Goal: Book appointment/travel/reservation

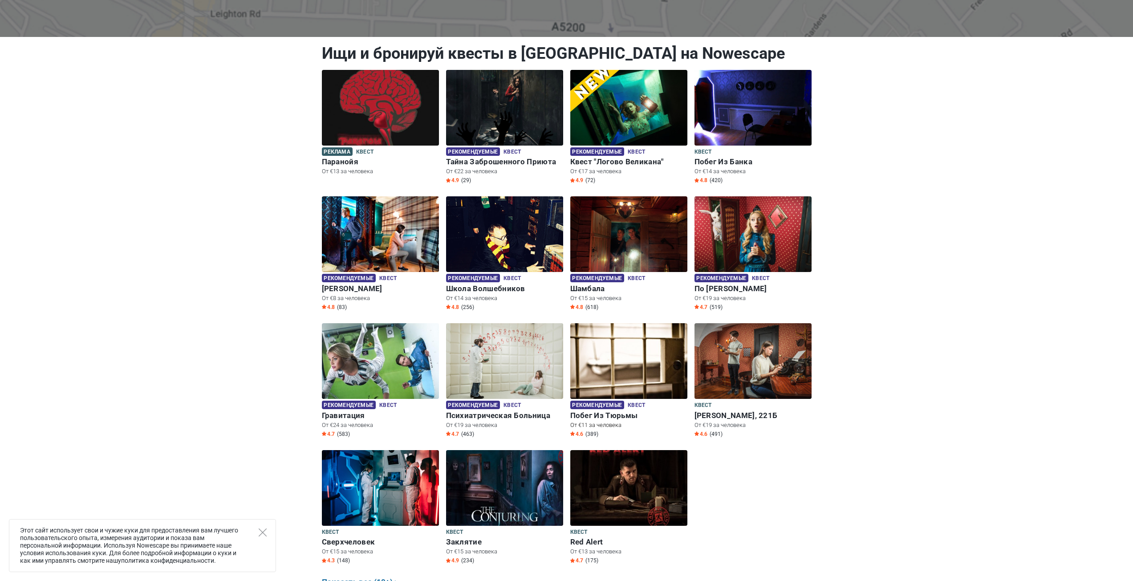
scroll to position [134, 0]
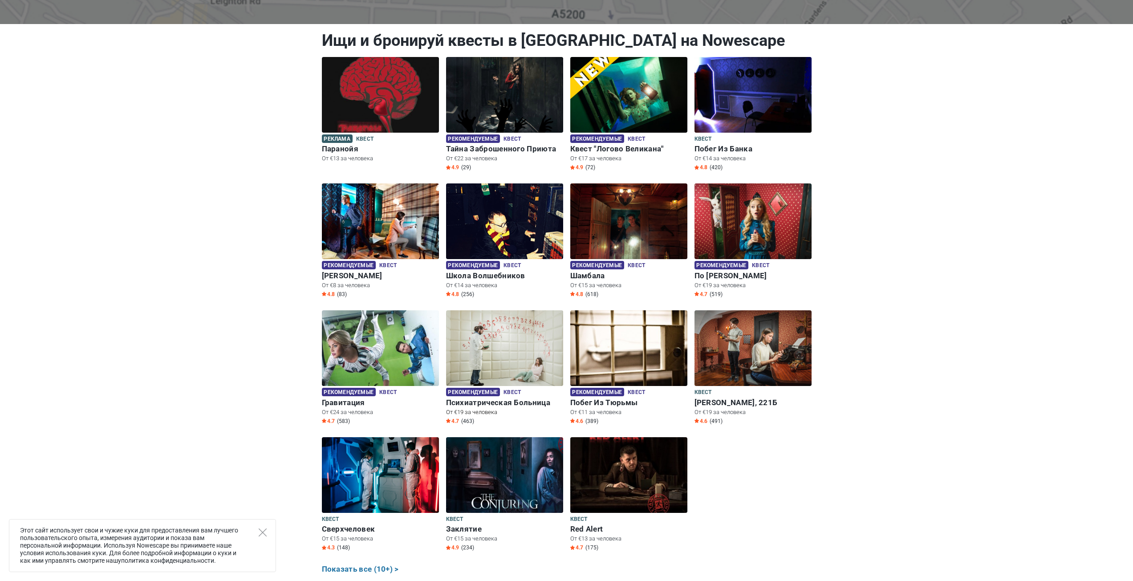
click at [496, 369] on img at bounding box center [504, 348] width 117 height 76
click at [503, 356] on img at bounding box center [504, 348] width 117 height 76
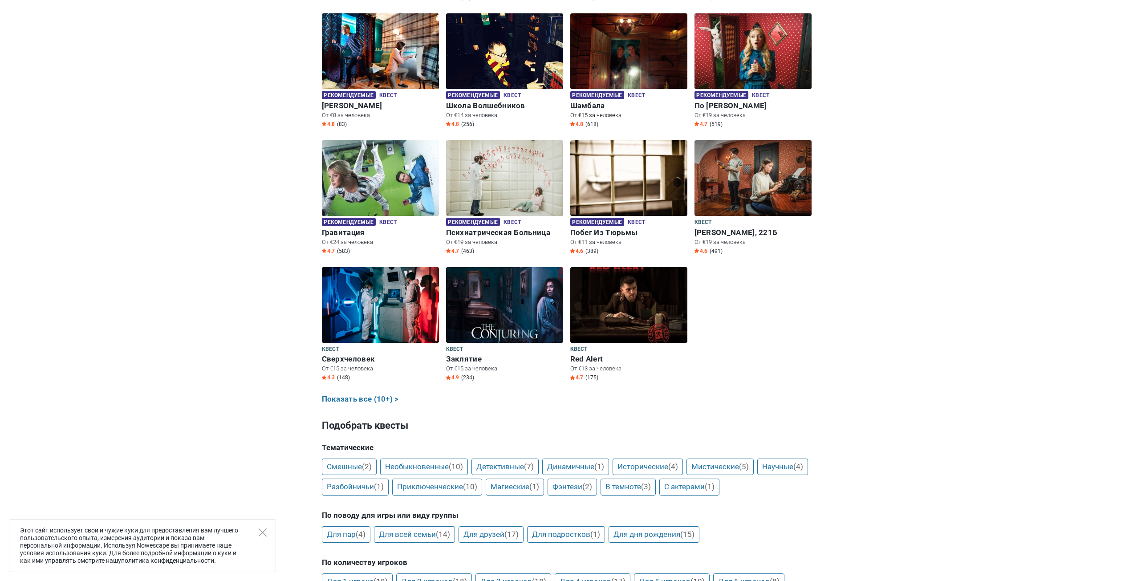
scroll to position [312, 0]
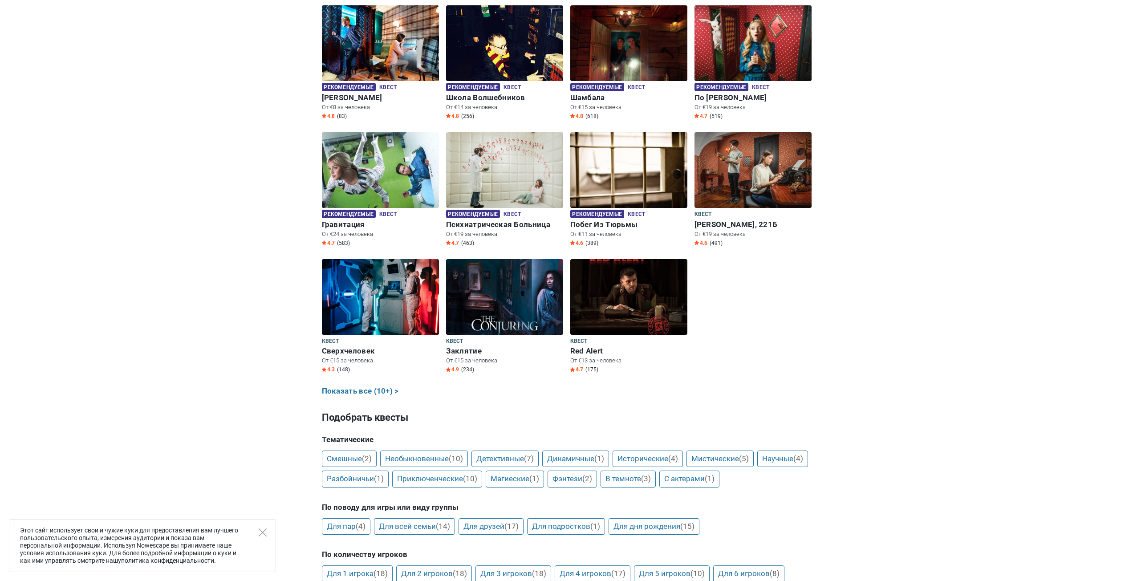
click at [269, 536] on div "Этот сайт использует свои и чужие куки для предоставления вам лучшего пользоват…" at bounding box center [142, 545] width 267 height 53
click at [266, 536] on div "Этот сайт использует свои и чужие куки для предоставления вам лучшего пользоват…" at bounding box center [142, 545] width 267 height 53
click at [265, 536] on icon "Close" at bounding box center [263, 533] width 8 height 8
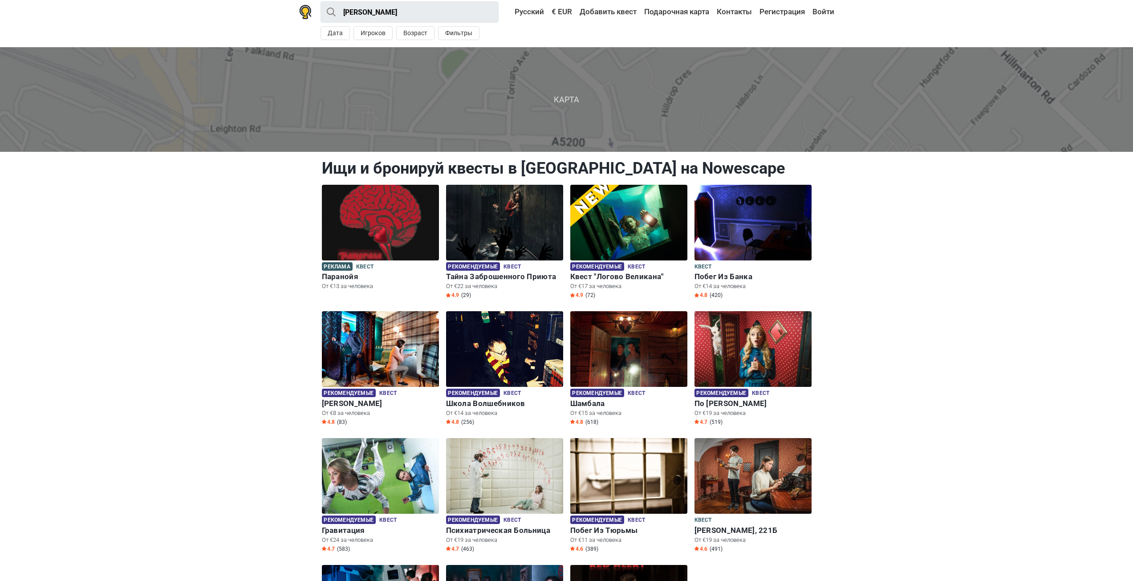
scroll to position [0, 0]
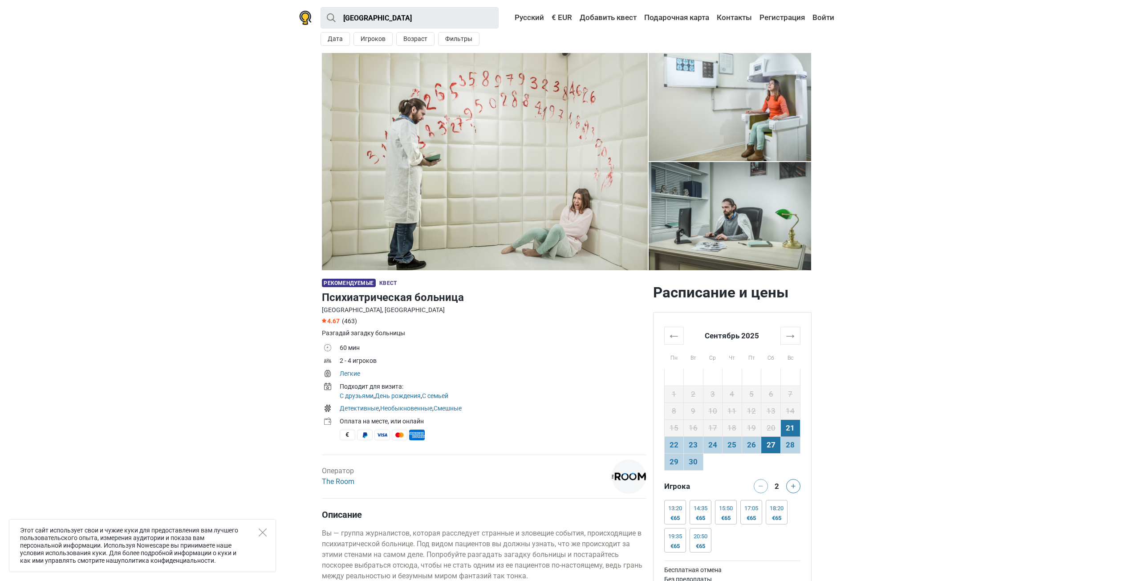
click at [770, 446] on td "27" at bounding box center [772, 444] width 20 height 17
click at [757, 486] on div at bounding box center [759, 486] width 18 height 14
click at [763, 485] on div at bounding box center [759, 486] width 18 height 14
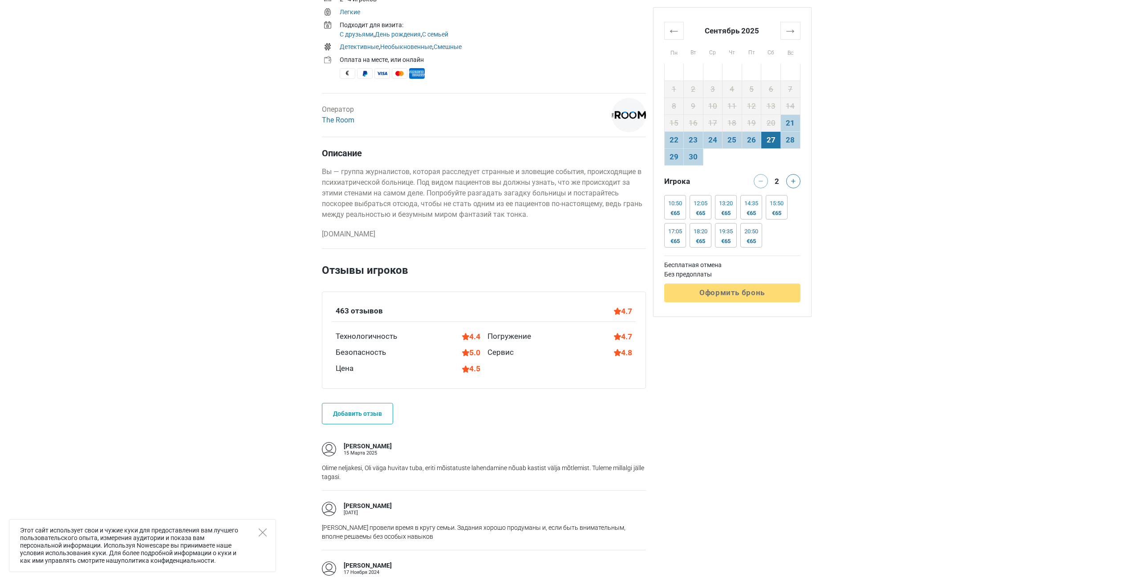
scroll to position [356, 0]
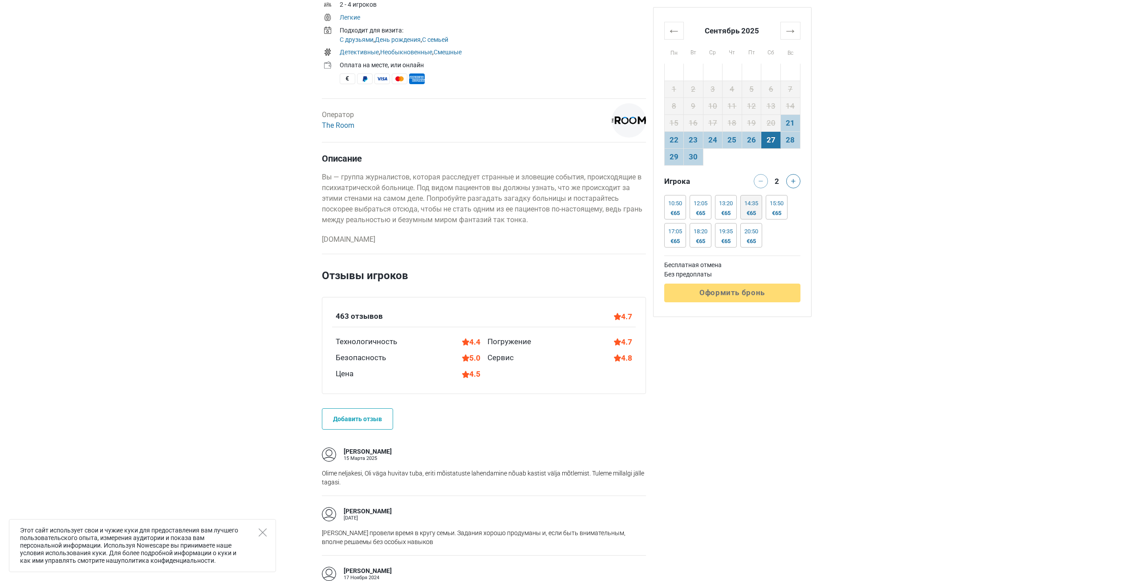
click at [752, 205] on div "14:35" at bounding box center [752, 203] width 14 height 7
click at [792, 129] on td "21" at bounding box center [791, 122] width 20 height 17
click at [785, 138] on td "28" at bounding box center [791, 139] width 20 height 17
click at [773, 141] on td "27" at bounding box center [772, 139] width 20 height 17
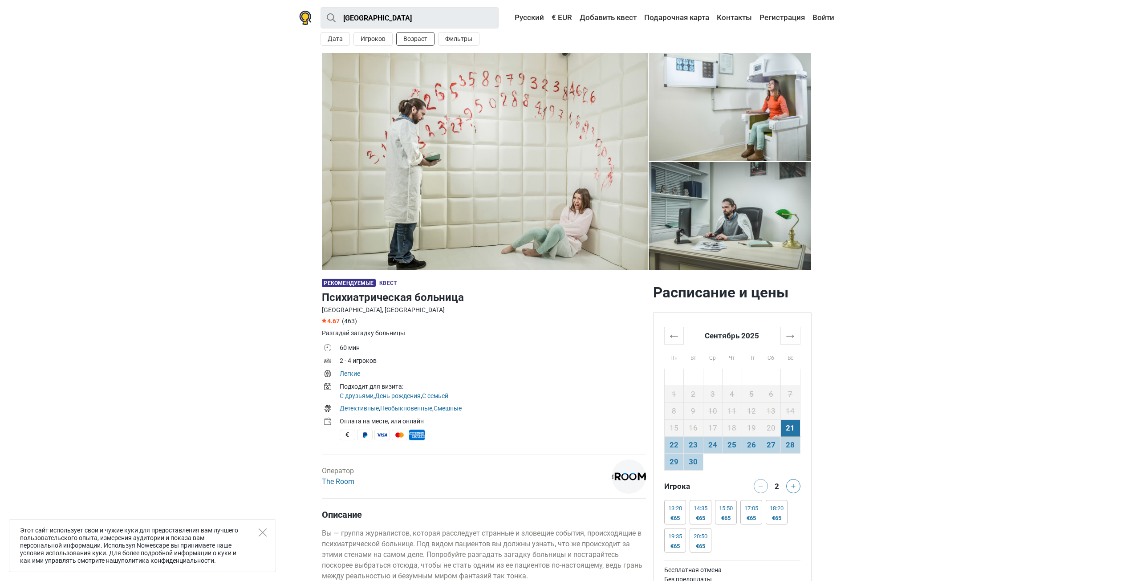
click at [427, 40] on button "Возраст" at bounding box center [415, 39] width 38 height 14
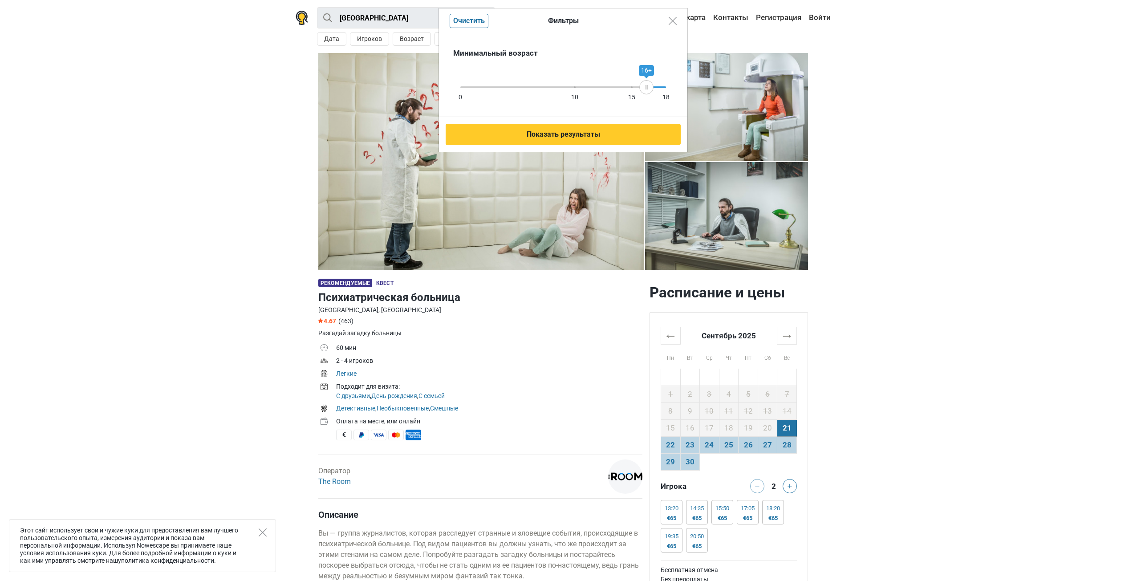
drag, startPoint x: 665, startPoint y: 79, endPoint x: 646, endPoint y: 86, distance: 20.8
click at [646, 86] on div "16+" at bounding box center [646, 87] width 14 height 14
click at [630, 126] on button "Показать результаты" at bounding box center [563, 134] width 235 height 21
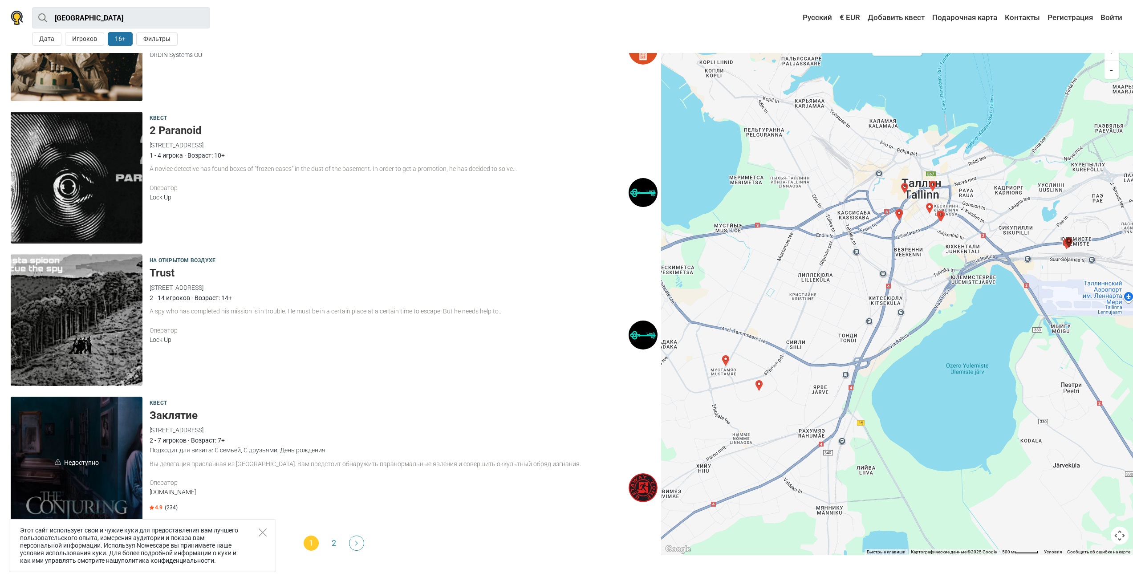
scroll to position [2384, 0]
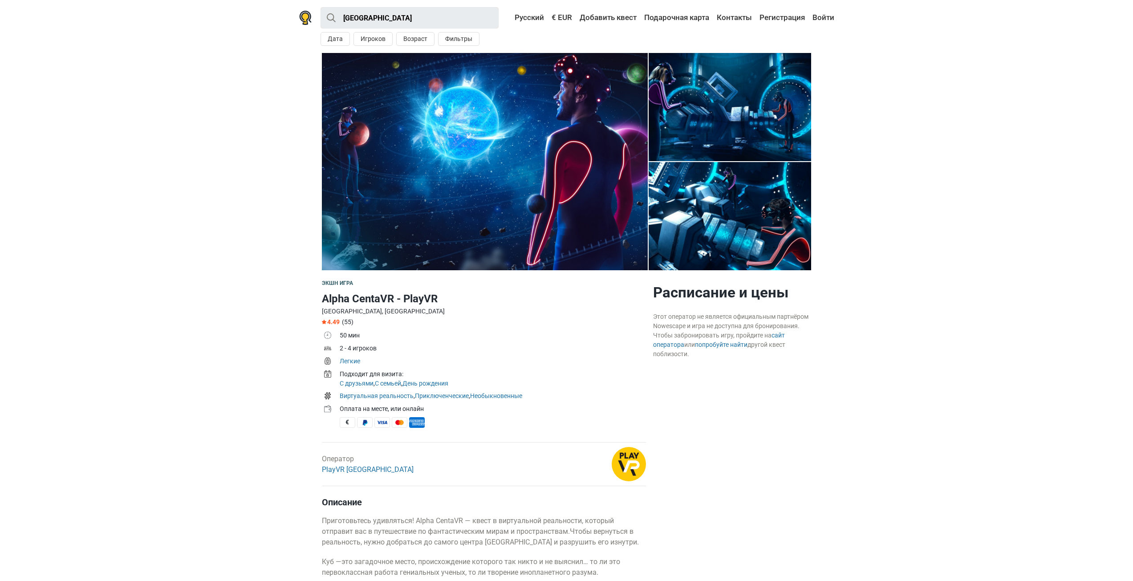
click at [450, 155] on img at bounding box center [485, 161] width 326 height 217
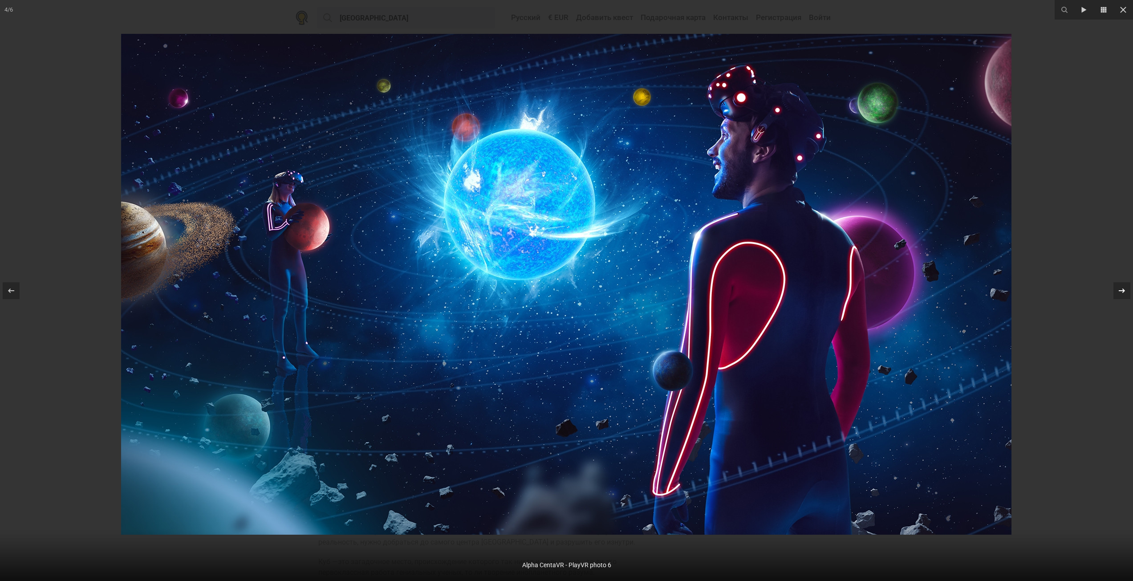
click at [1122, 293] on icon at bounding box center [1122, 290] width 11 height 11
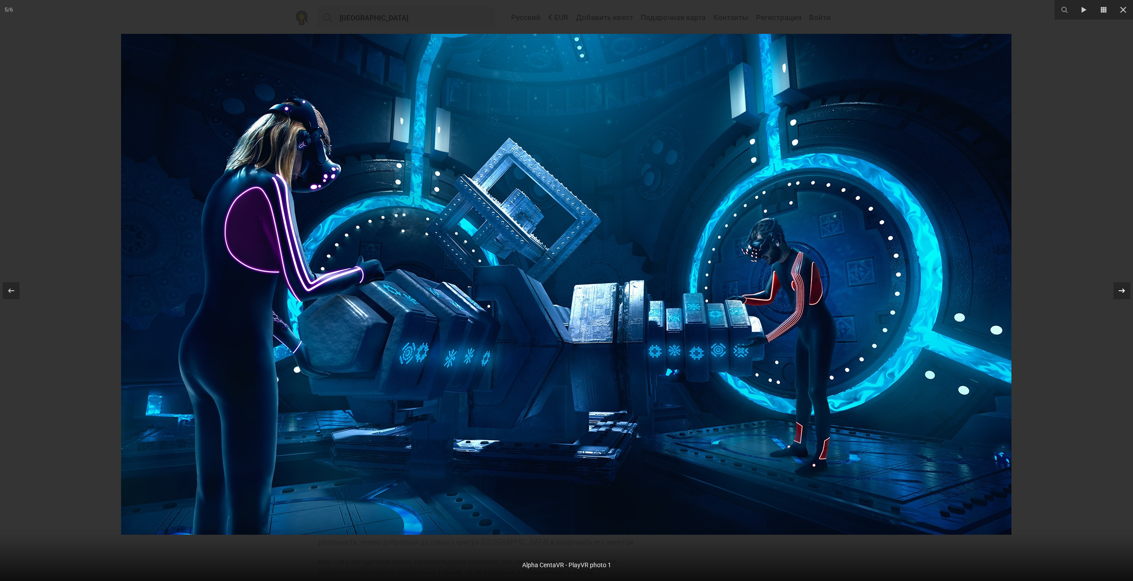
click at [1122, 293] on icon at bounding box center [1122, 290] width 11 height 11
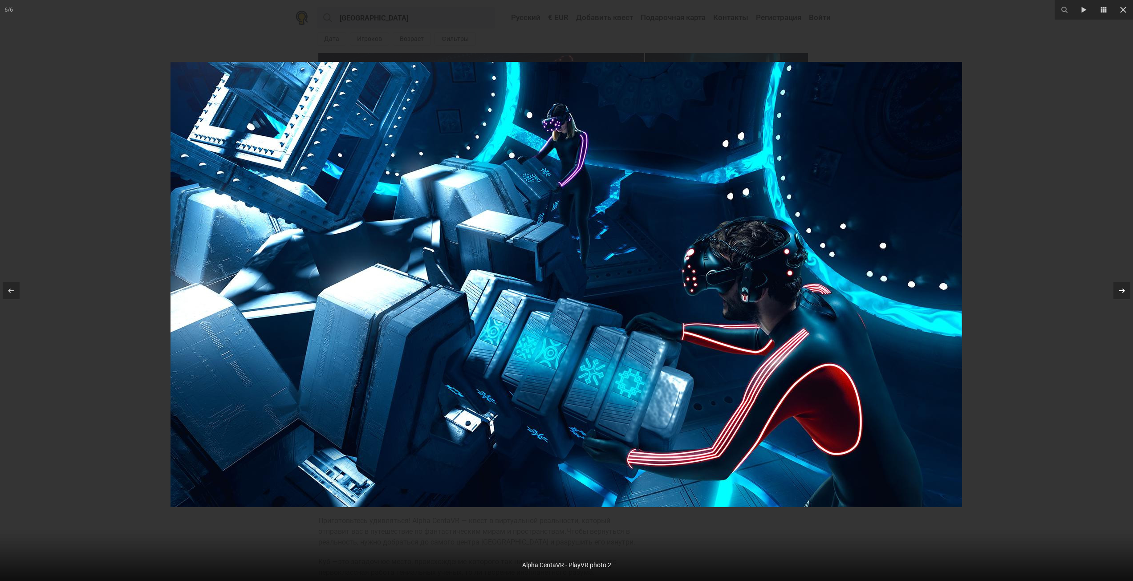
click at [1122, 293] on icon at bounding box center [1122, 290] width 11 height 11
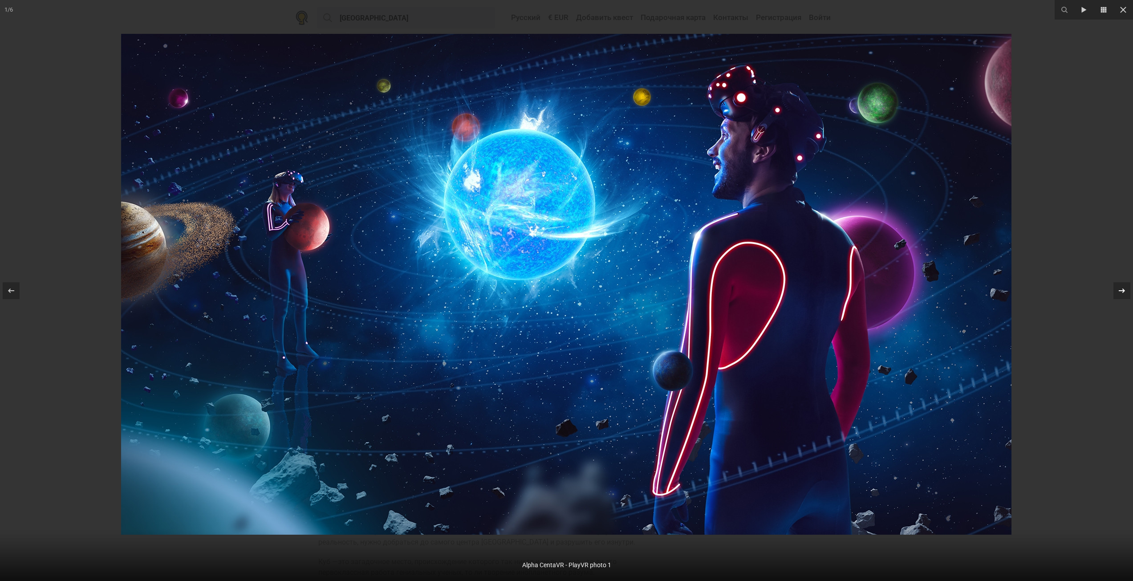
click at [1122, 293] on icon at bounding box center [1122, 290] width 11 height 11
